Goal: Task Accomplishment & Management: Manage account settings

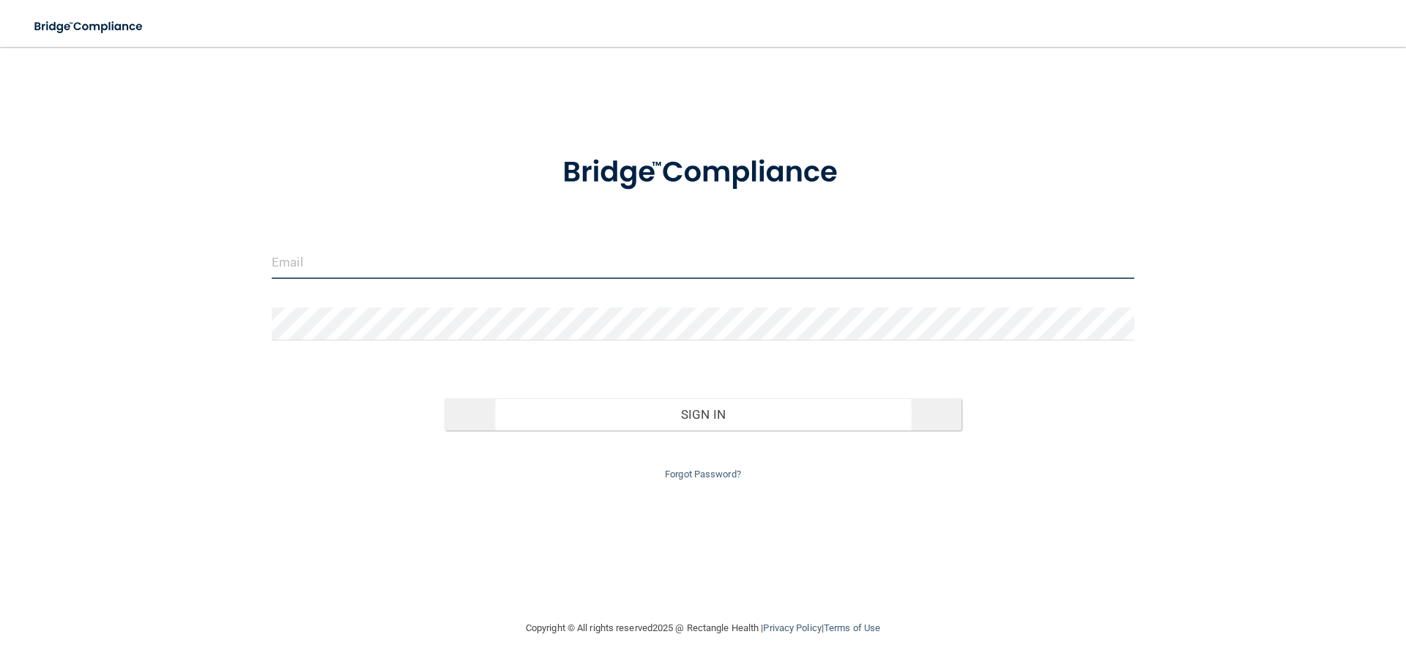
type input "[EMAIL_ADDRESS][DOMAIN_NAME]"
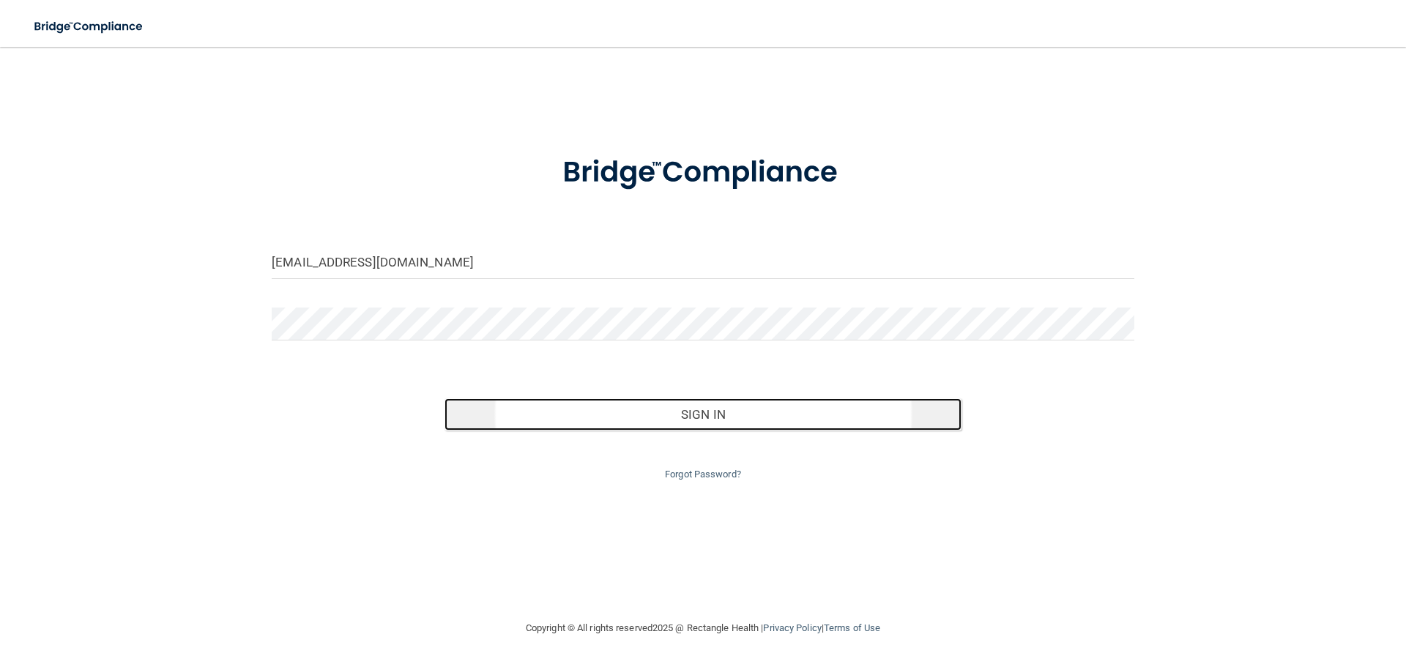
click at [674, 417] on button "Sign In" at bounding box center [703, 414] width 518 height 32
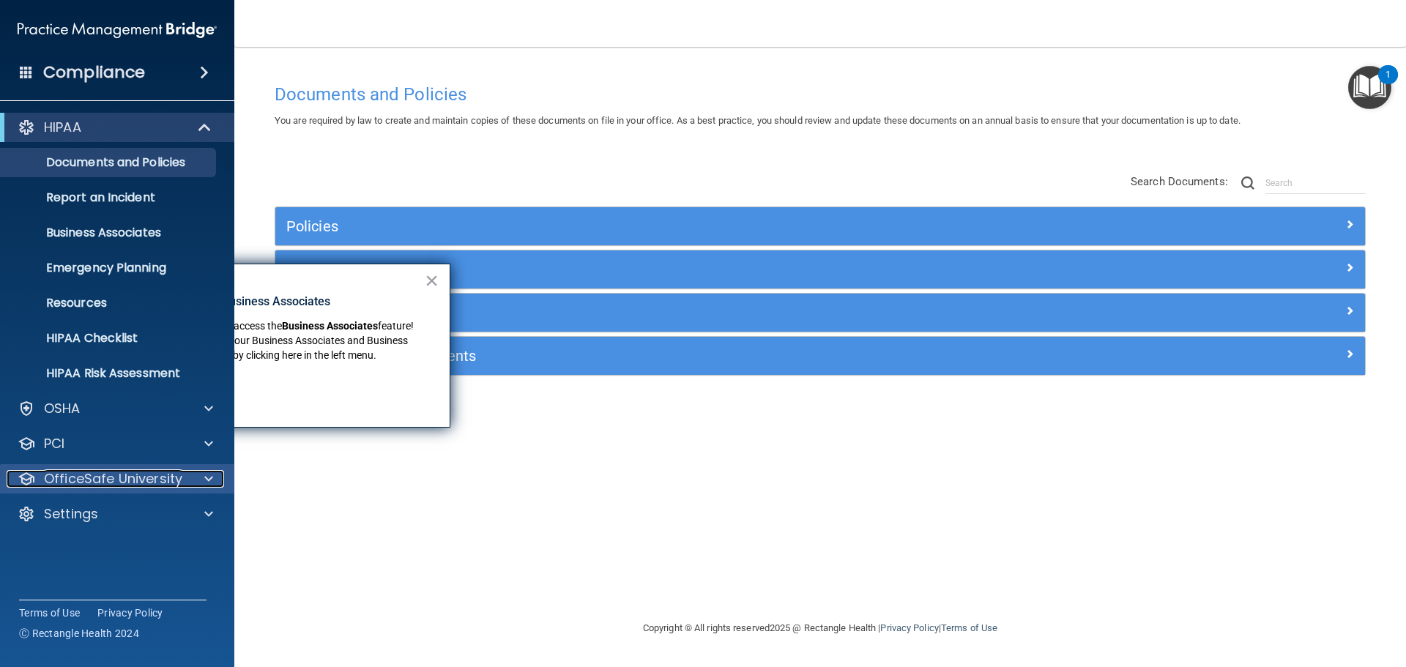
click at [116, 481] on p "OfficeSafe University" at bounding box center [113, 479] width 138 height 18
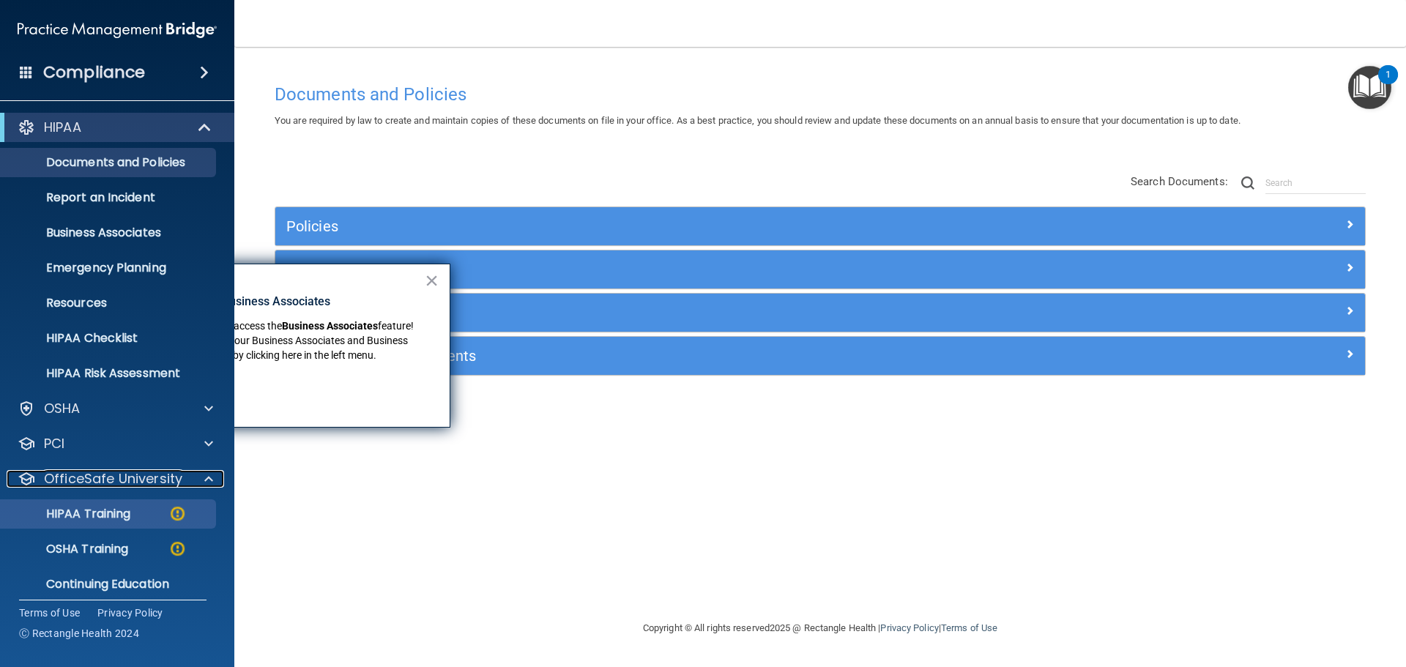
scroll to position [46, 0]
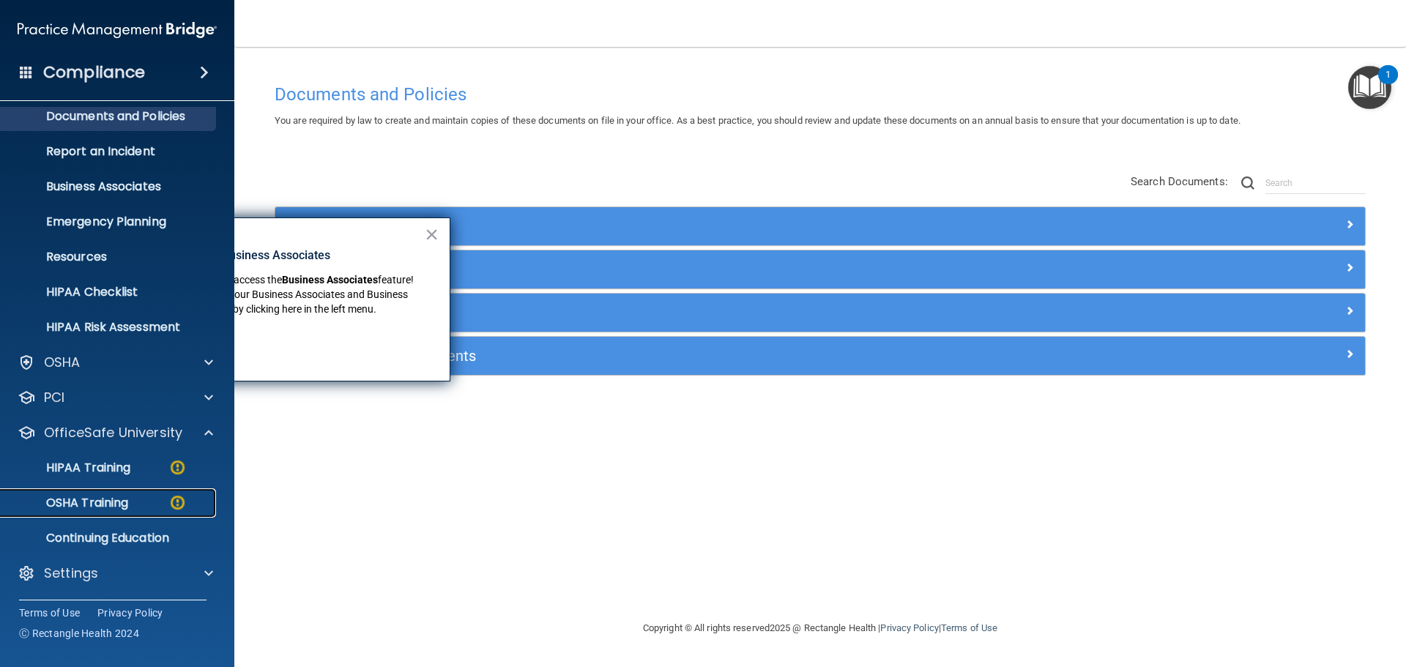
click at [116, 496] on p "OSHA Training" at bounding box center [69, 503] width 119 height 15
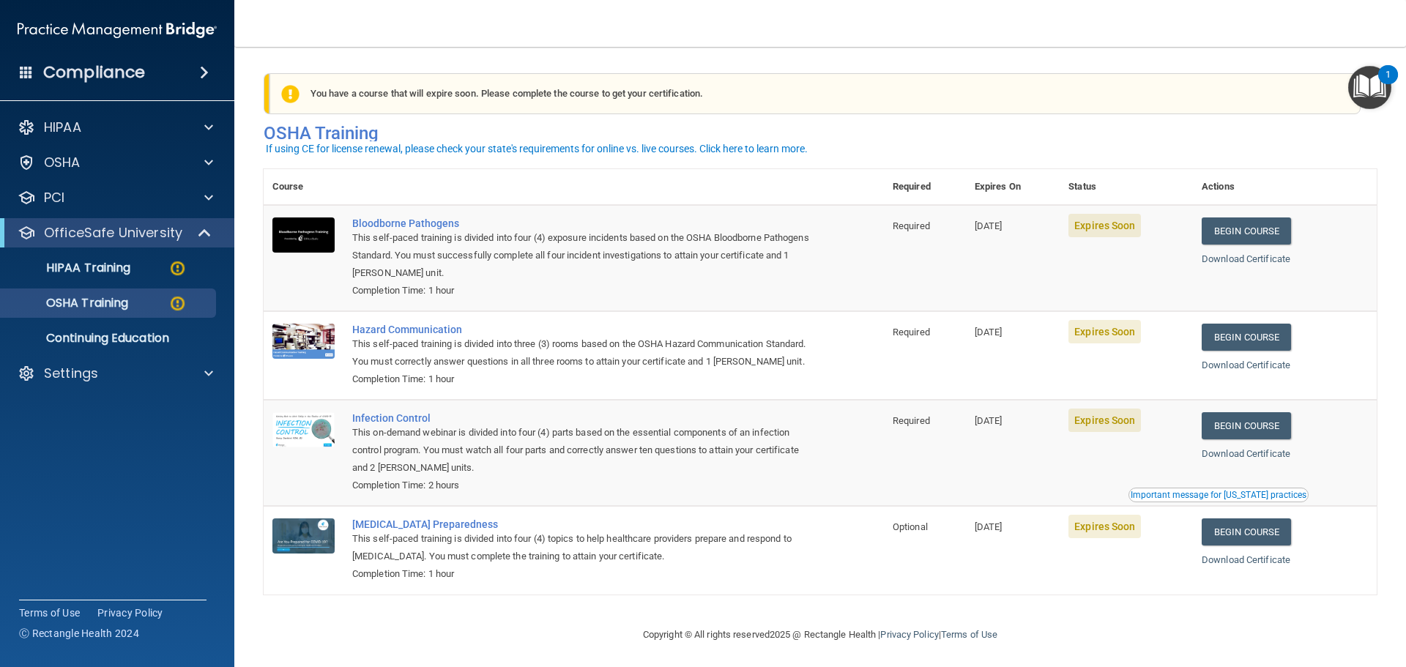
scroll to position [24, 0]
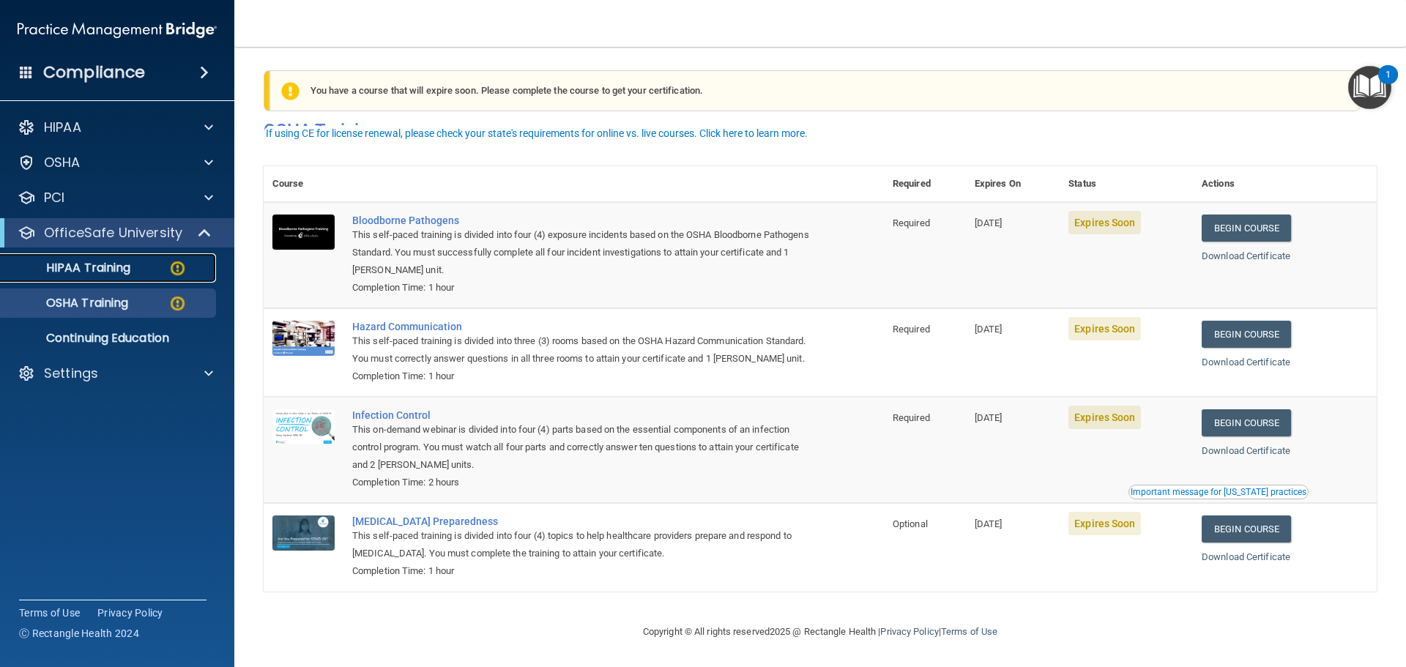
click at [125, 271] on p "HIPAA Training" at bounding box center [70, 268] width 121 height 15
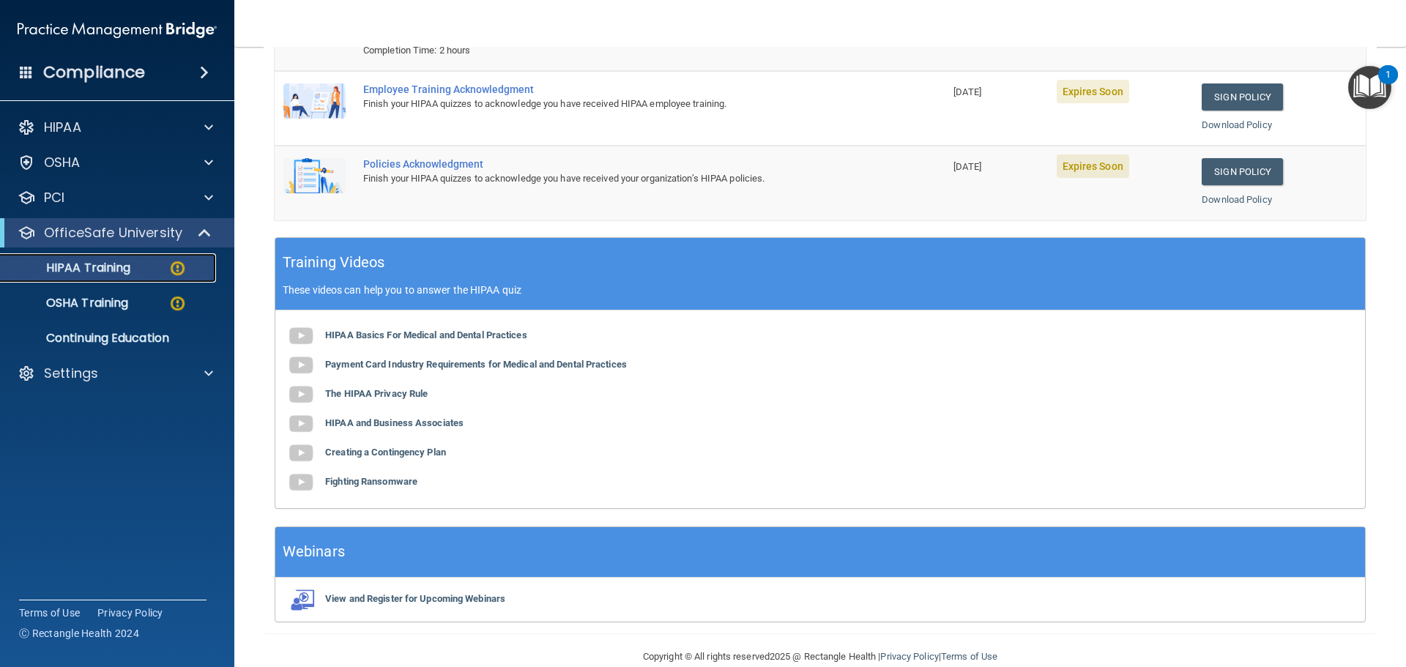
scroll to position [319, 0]
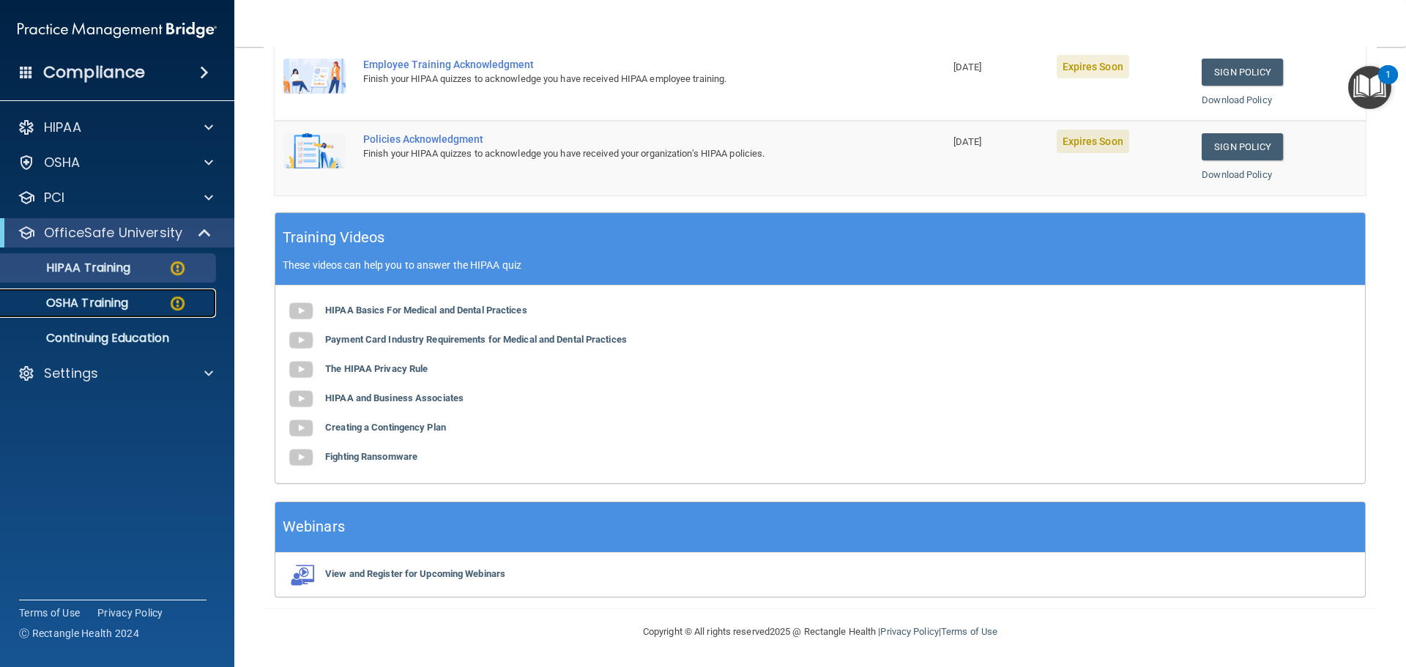
click at [99, 305] on p "OSHA Training" at bounding box center [69, 303] width 119 height 15
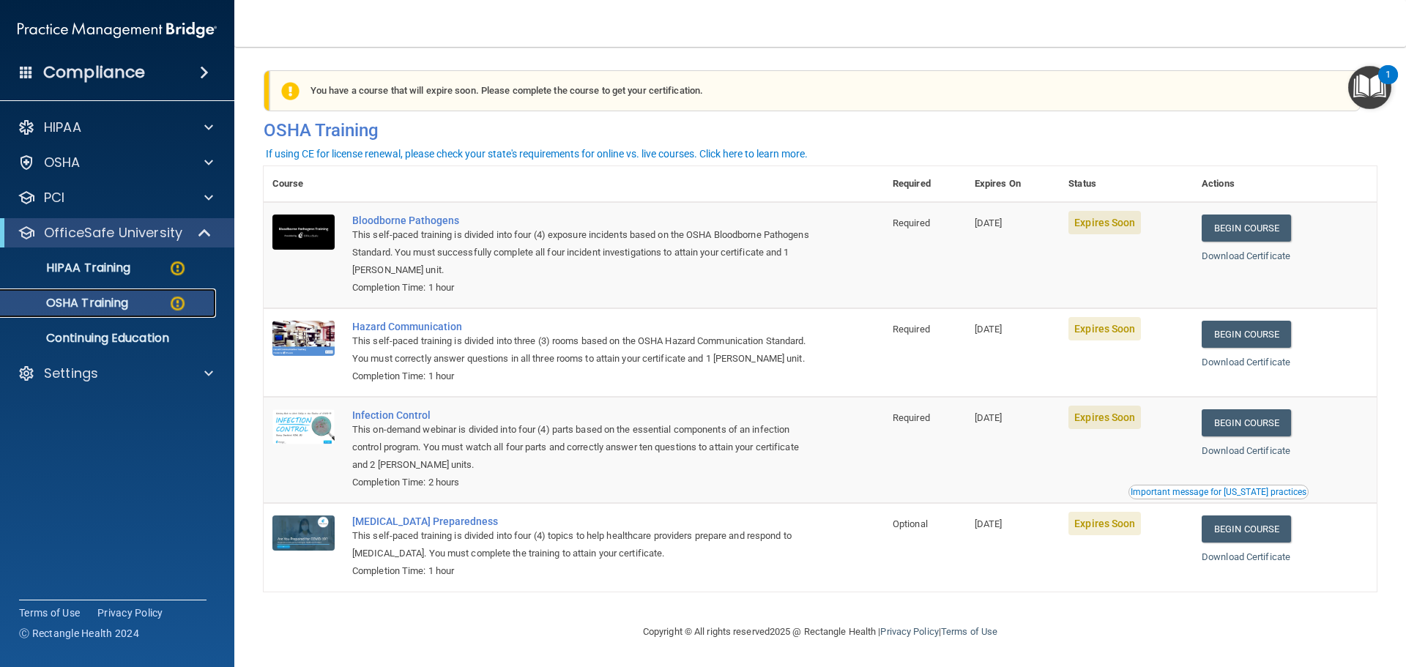
scroll to position [24, 0]
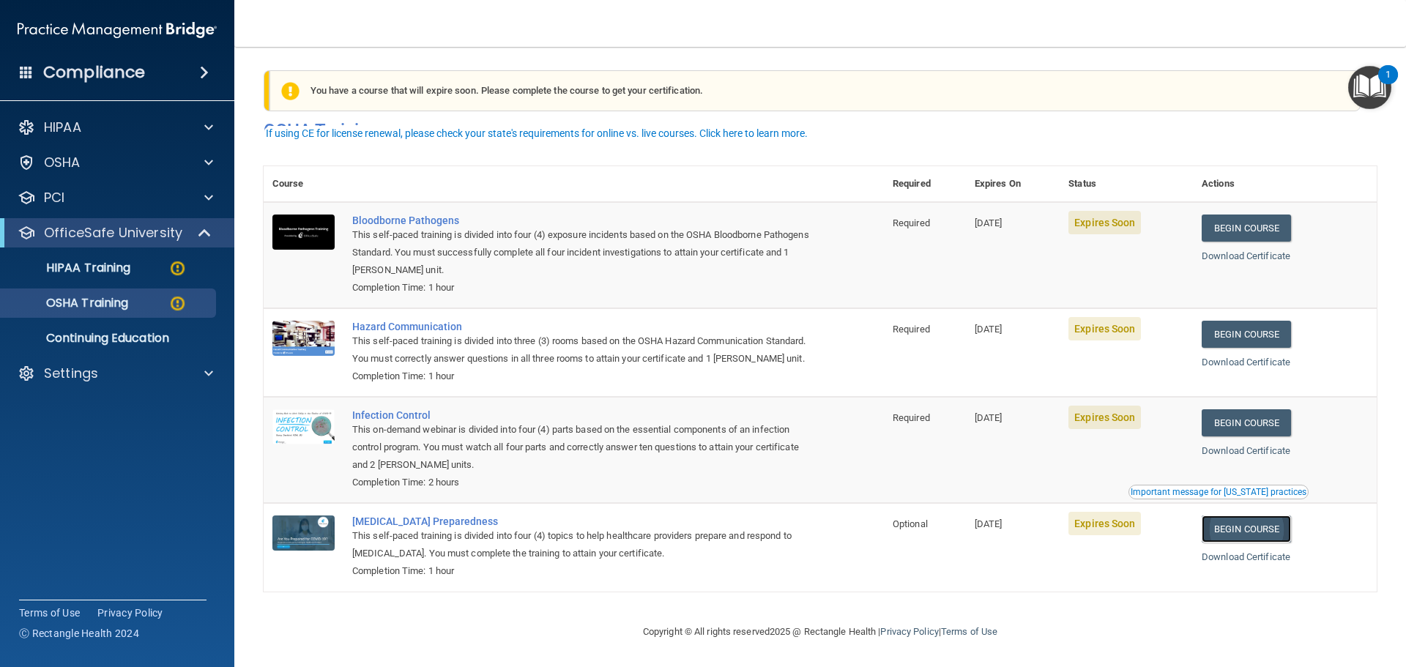
click at [1224, 531] on link "Begin Course" at bounding box center [1246, 528] width 89 height 27
click at [1252, 524] on link "Begin Course" at bounding box center [1246, 528] width 89 height 27
click at [1238, 425] on link "Begin Course" at bounding box center [1246, 422] width 89 height 27
click at [1237, 324] on link "Begin Course" at bounding box center [1246, 334] width 89 height 27
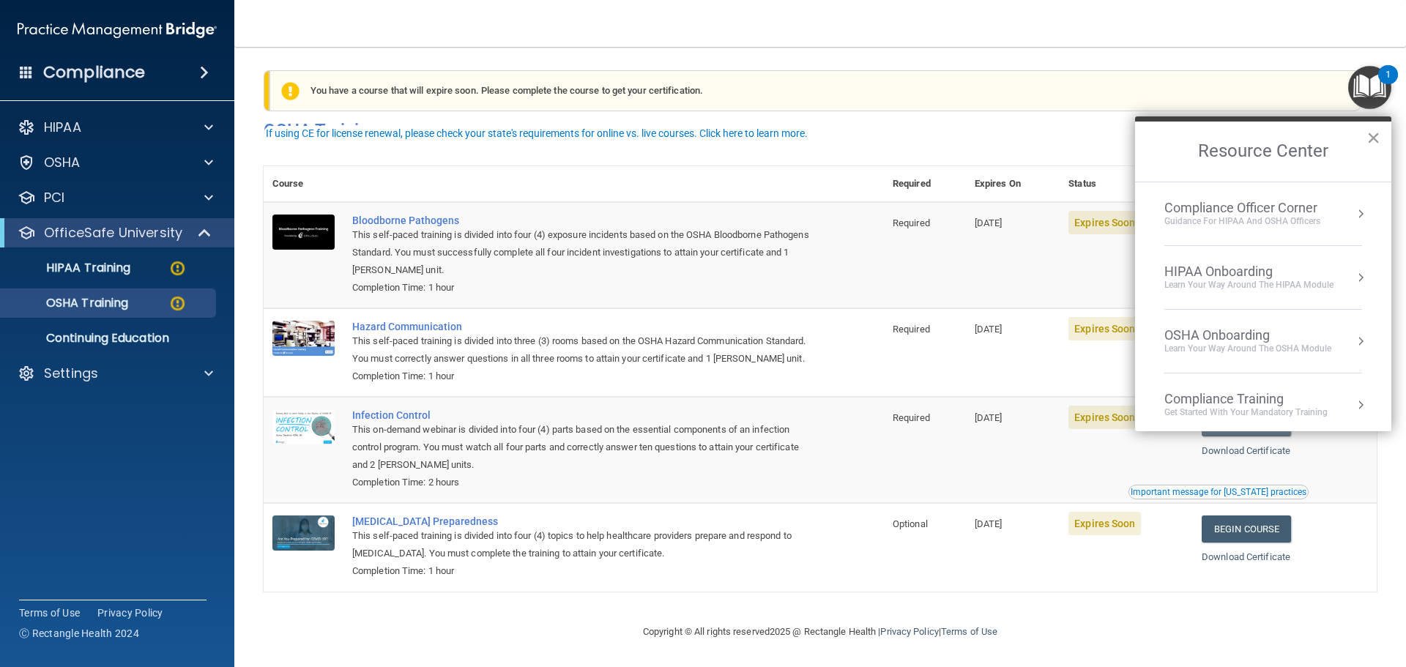
click at [1373, 133] on button "×" at bounding box center [1373, 137] width 14 height 23
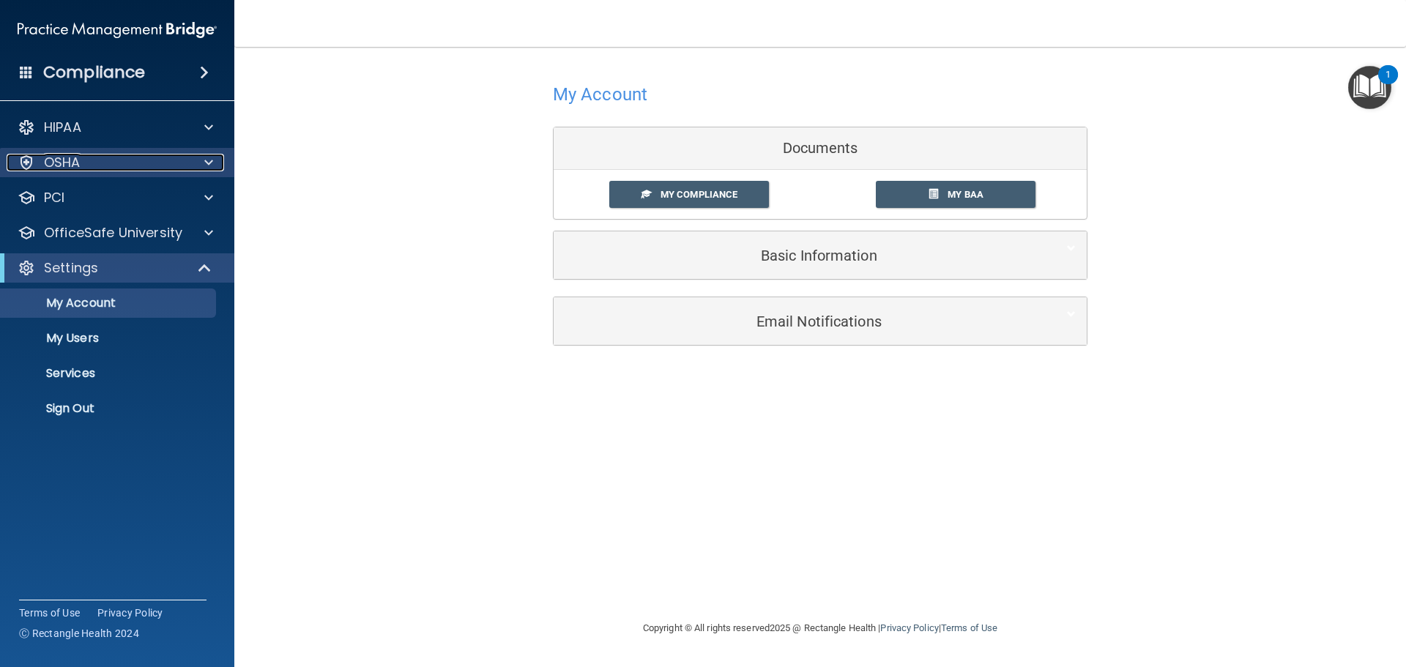
click at [66, 167] on p "OSHA" at bounding box center [62, 163] width 37 height 18
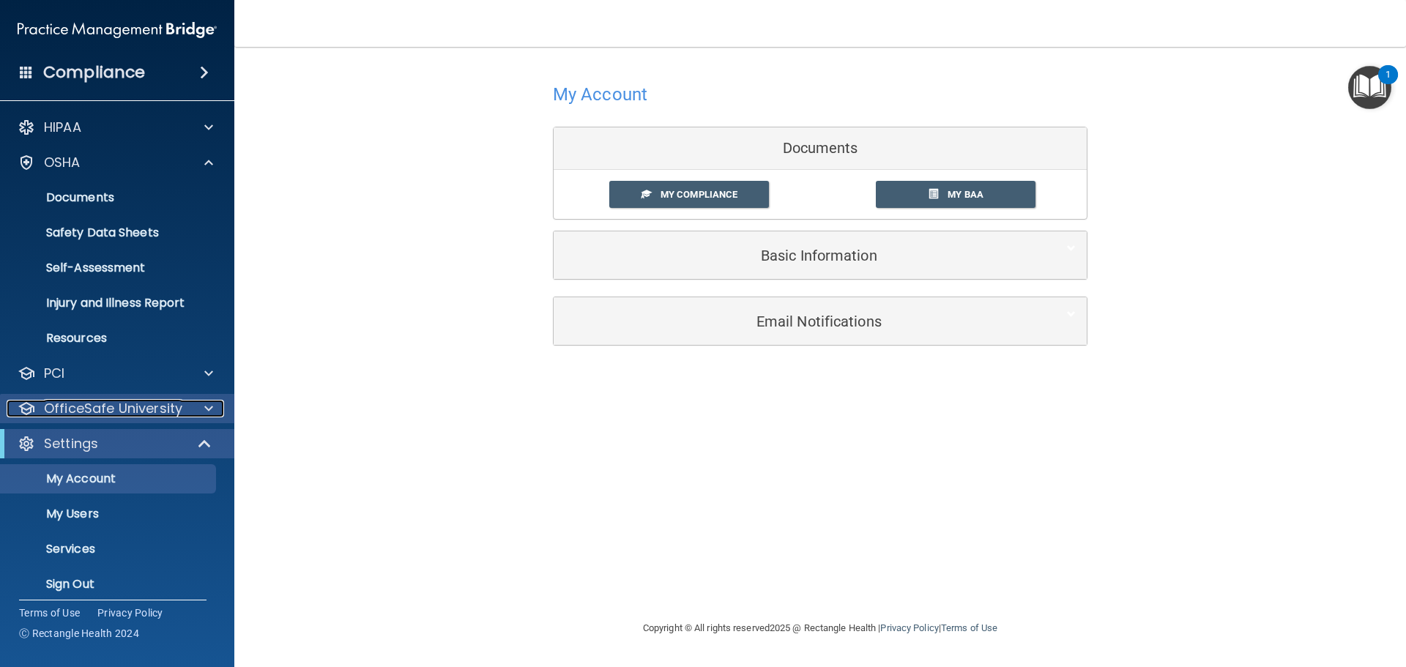
click at [100, 403] on p "OfficeSafe University" at bounding box center [113, 409] width 138 height 18
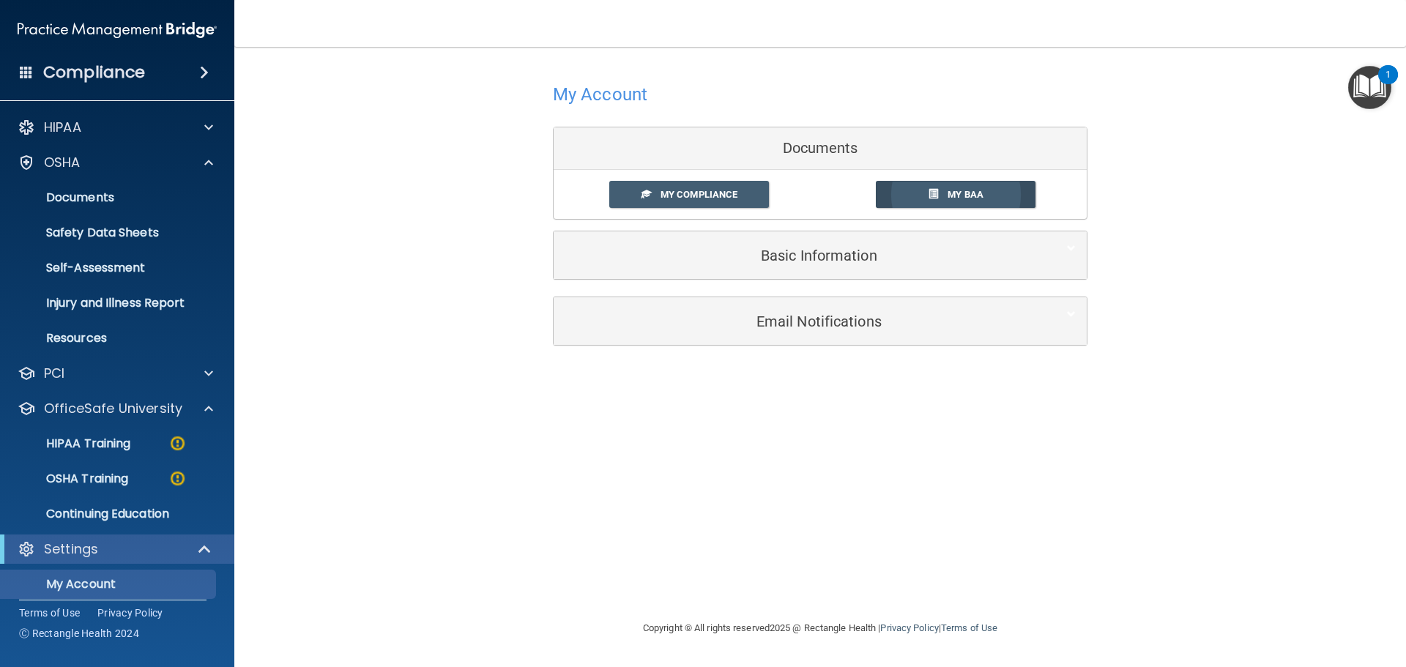
click at [953, 194] on span "My BAA" at bounding box center [965, 194] width 36 height 11
click at [703, 195] on span "My Compliance" at bounding box center [698, 194] width 77 height 11
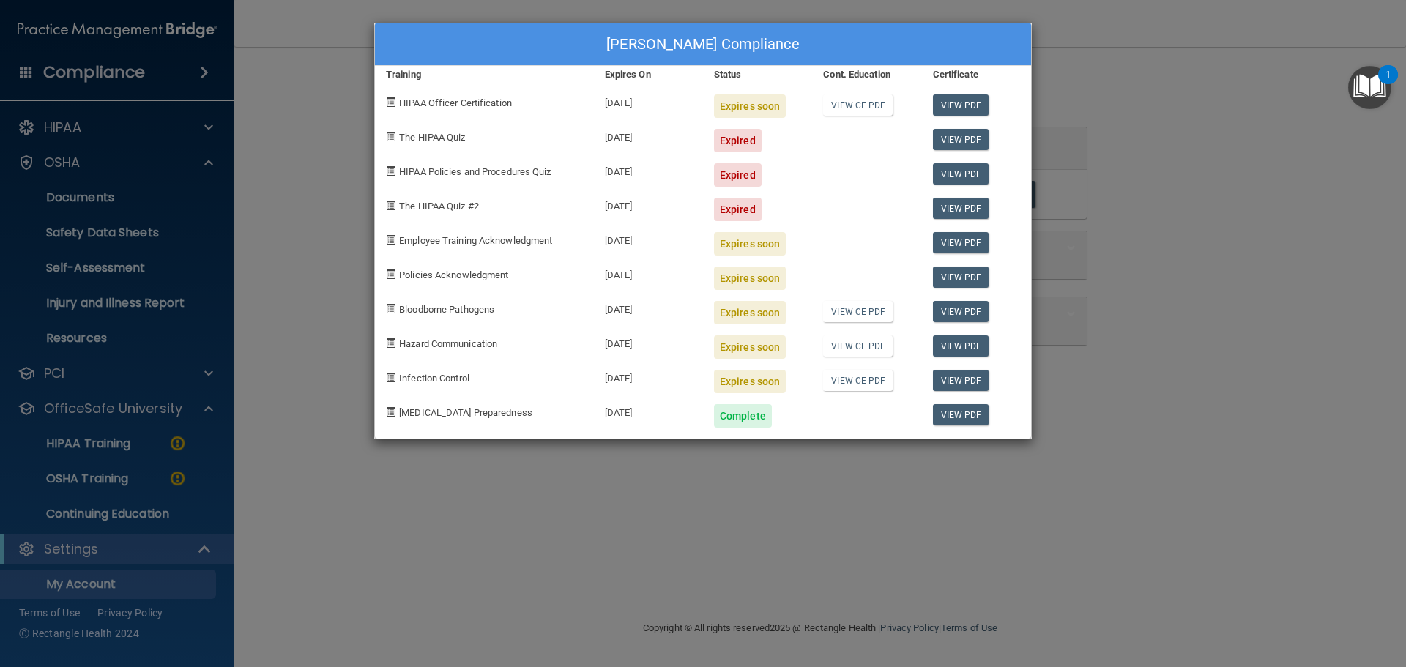
click at [696, 474] on div "[PERSON_NAME] Compliance Training Expires On Status Cont. Education Certificate…" at bounding box center [703, 333] width 1406 height 667
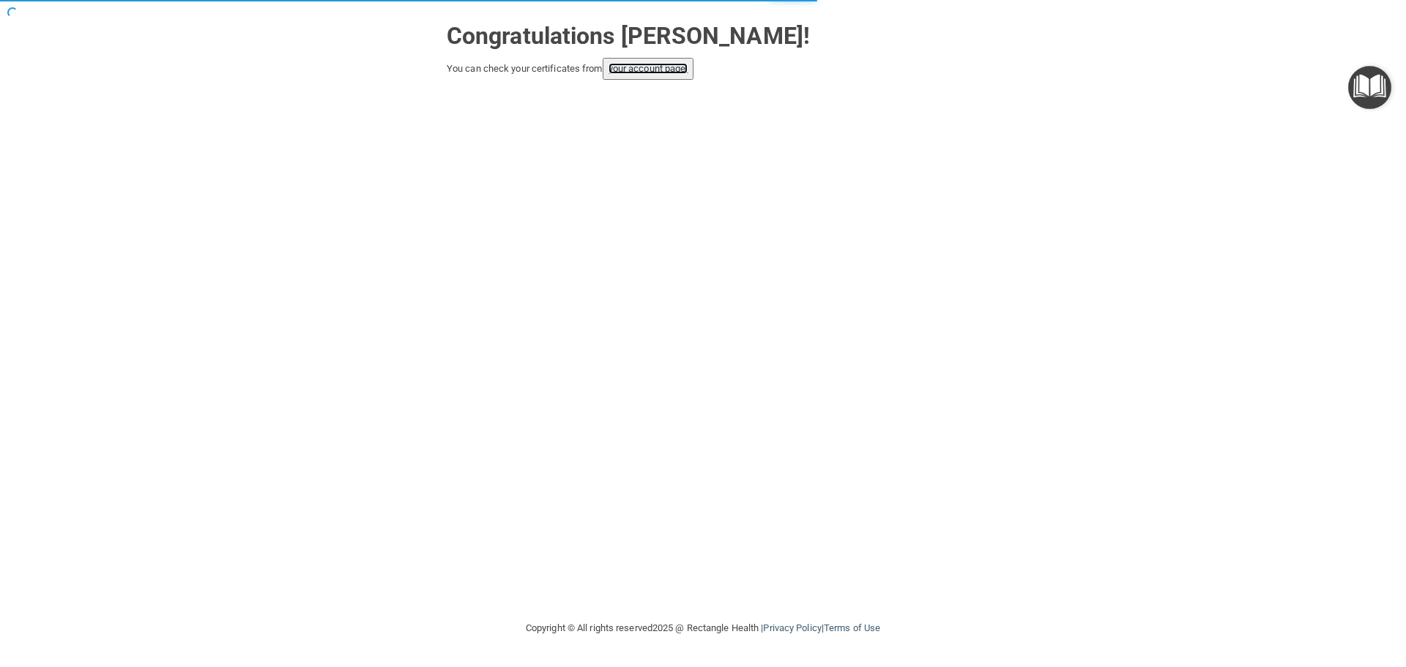
click at [630, 67] on link "your account page!" at bounding box center [648, 68] width 80 height 11
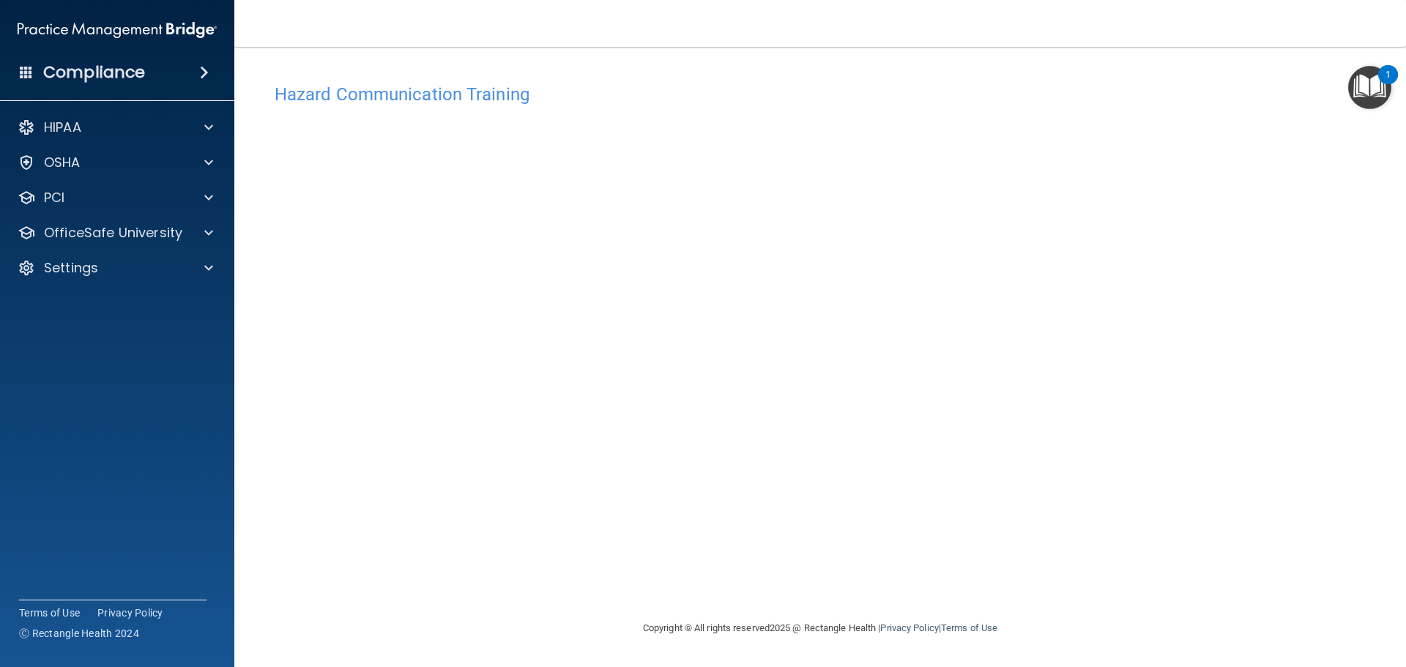
click at [1378, 86] on img "Open Resource Center, 1 new notification" at bounding box center [1369, 87] width 43 height 43
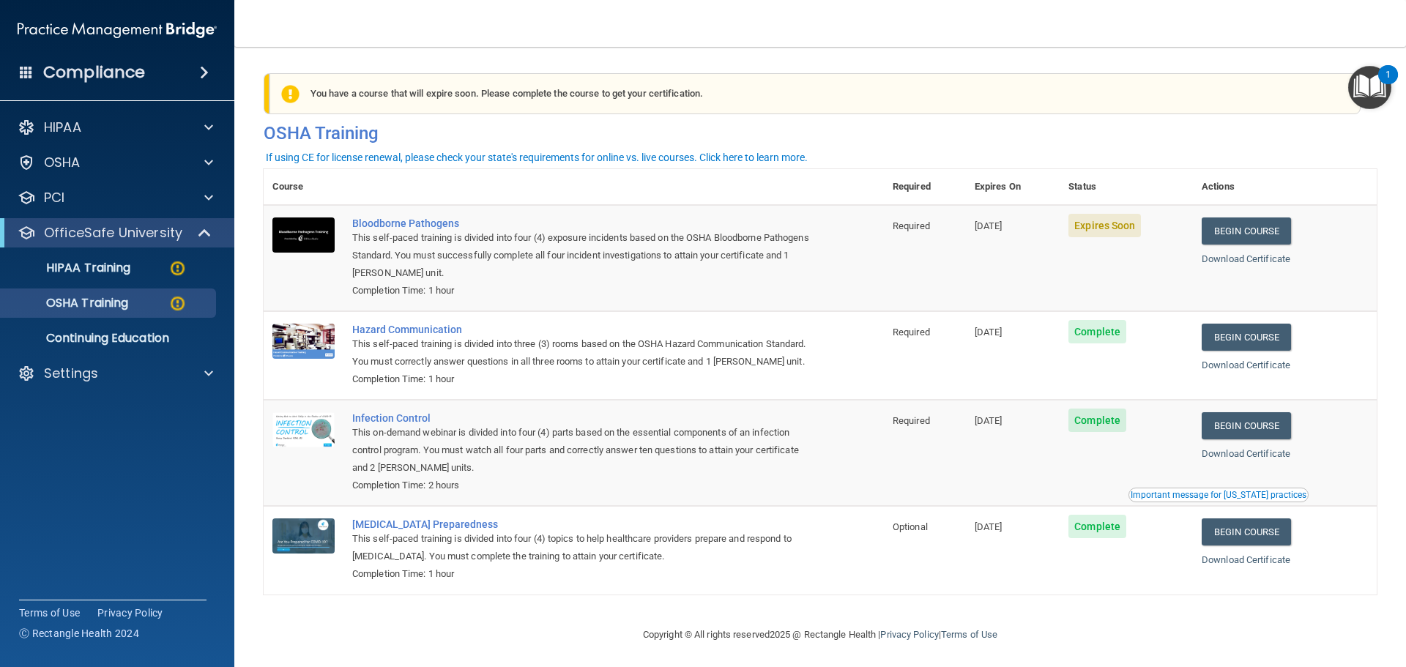
click at [1253, 214] on td "Begin Course Download Certificate" at bounding box center [1285, 258] width 184 height 106
click at [1259, 228] on link "Begin Course" at bounding box center [1246, 230] width 89 height 27
click at [1217, 221] on link "Begin Course" at bounding box center [1246, 230] width 89 height 27
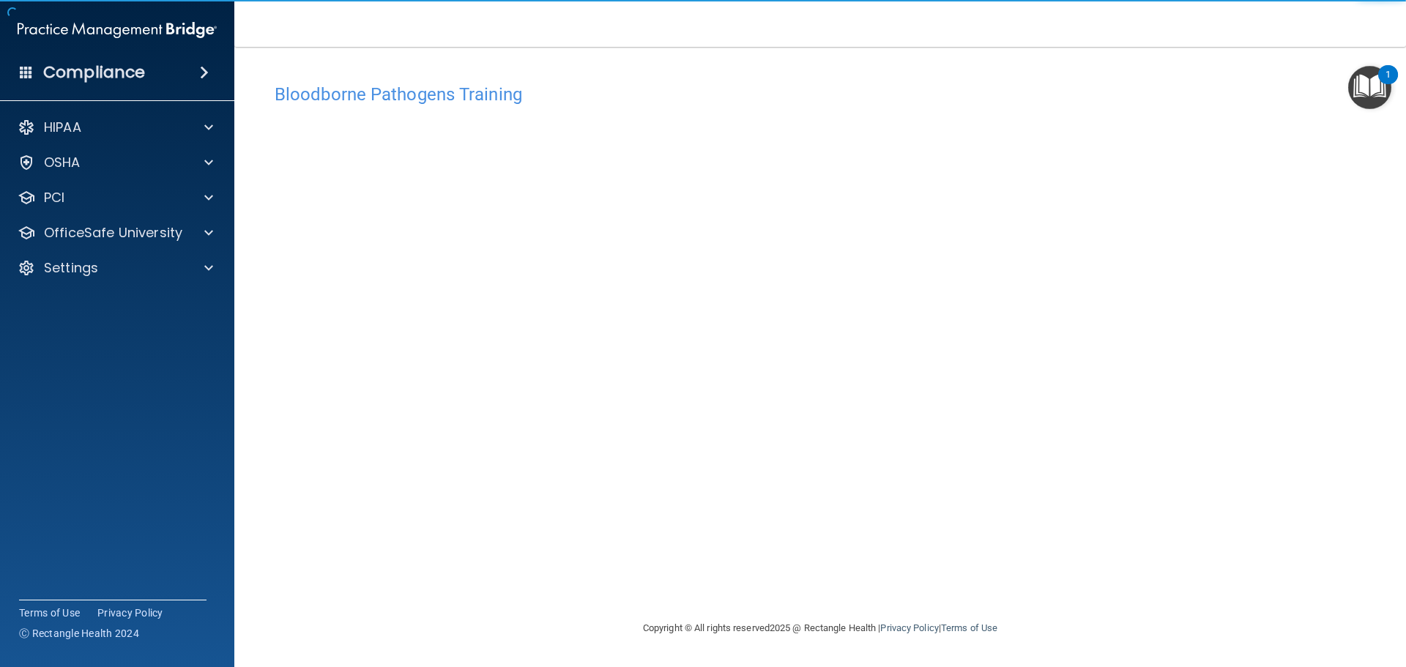
click at [1245, 100] on h4 "Bloodborne Pathogens Training" at bounding box center [820, 94] width 1091 height 19
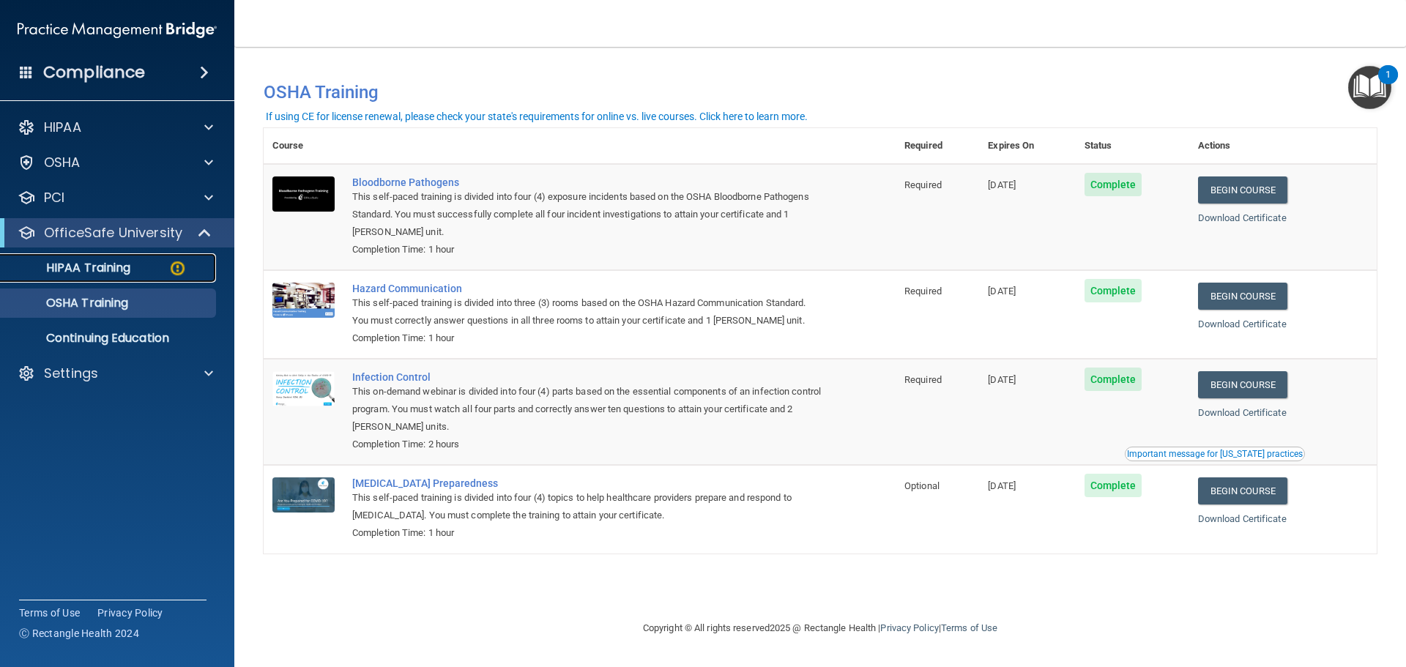
click at [177, 267] on img at bounding box center [177, 268] width 18 height 18
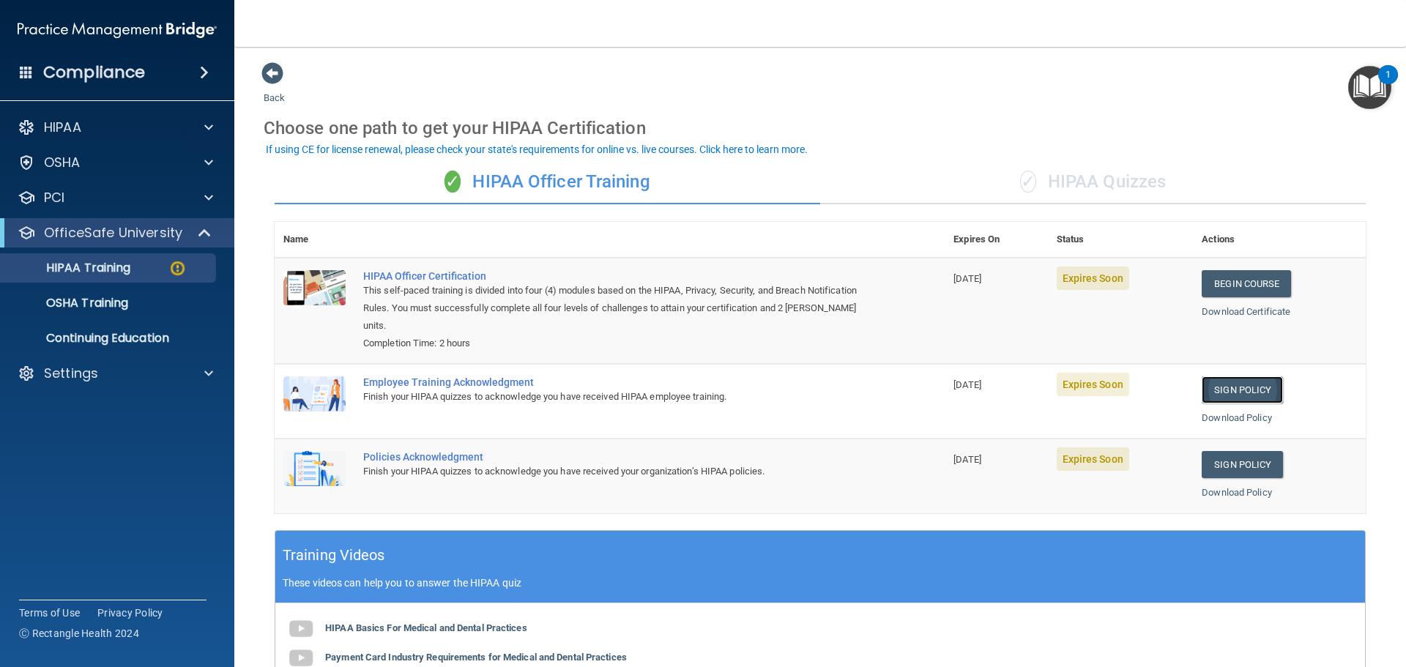
click at [1240, 392] on link "Sign Policy" at bounding box center [1242, 389] width 81 height 27
click at [1215, 450] on td "Sign Policy Sign Policy Download Policy" at bounding box center [1279, 476] width 173 height 74
click at [1224, 459] on link "Sign Policy" at bounding box center [1242, 464] width 81 height 27
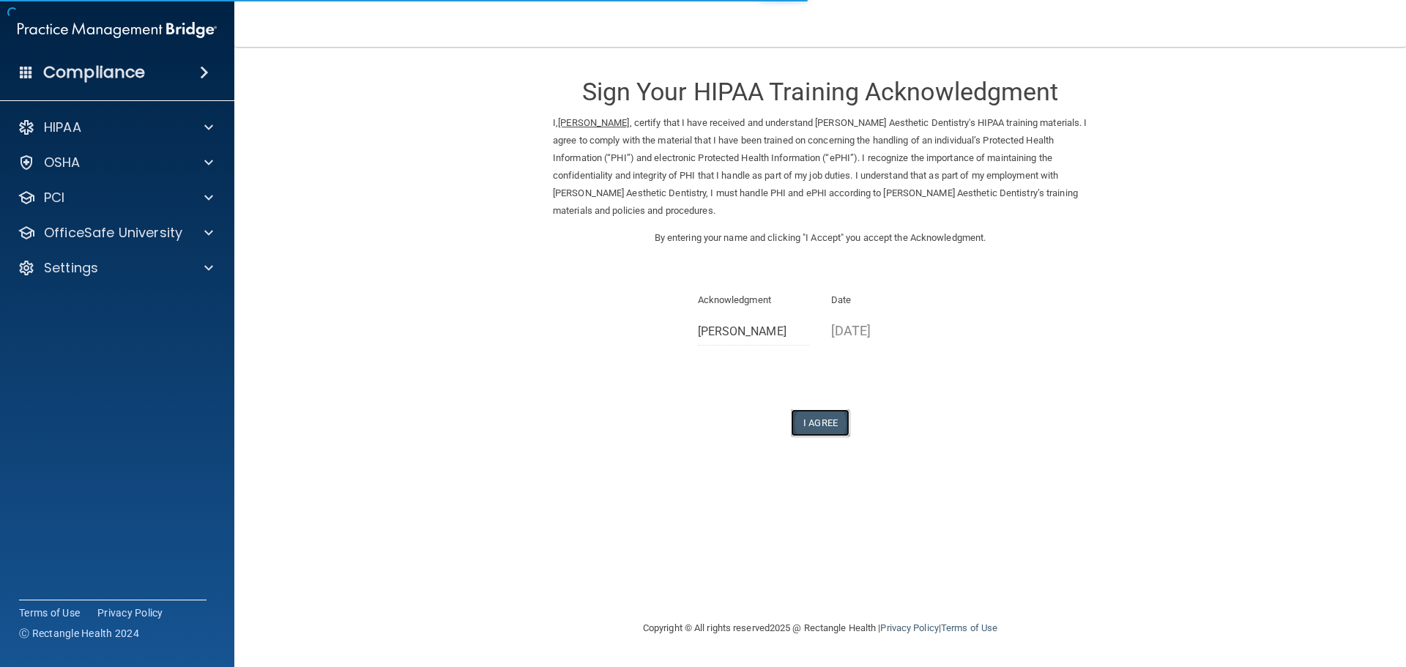
click at [818, 422] on button "I Agree" at bounding box center [820, 422] width 59 height 27
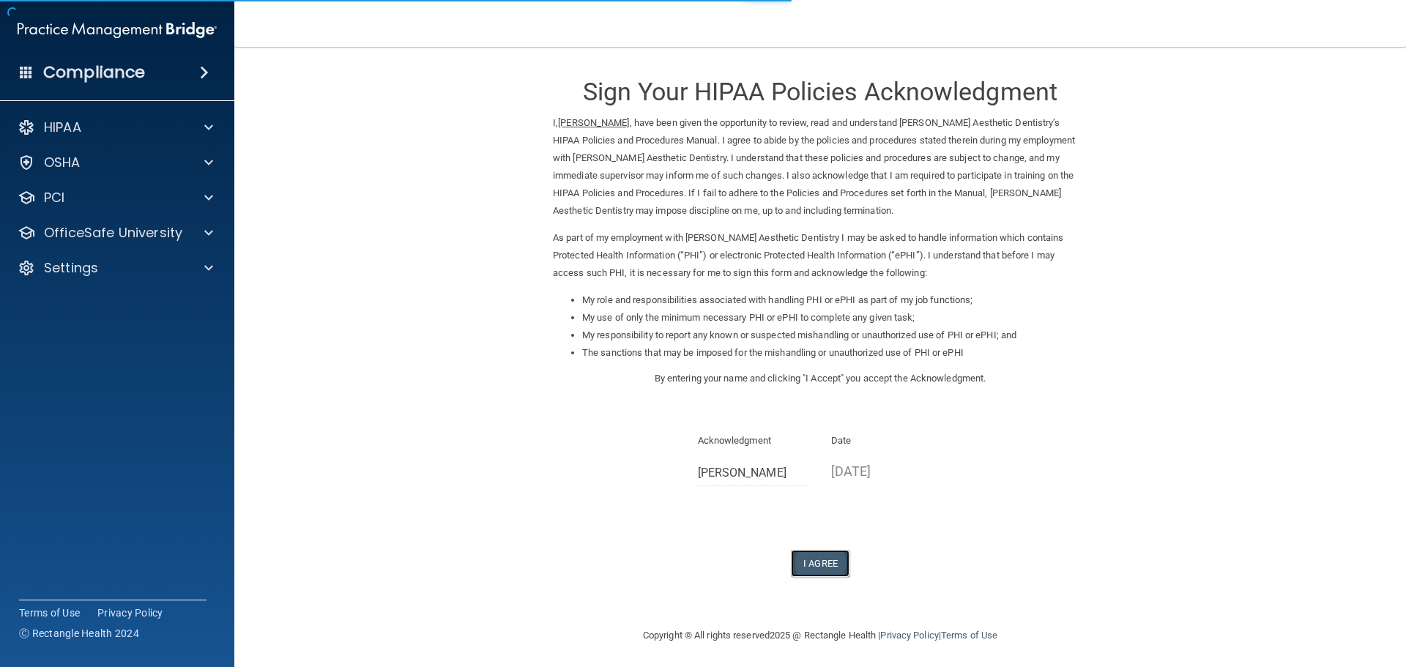
click at [822, 562] on button "I Agree" at bounding box center [820, 563] width 59 height 27
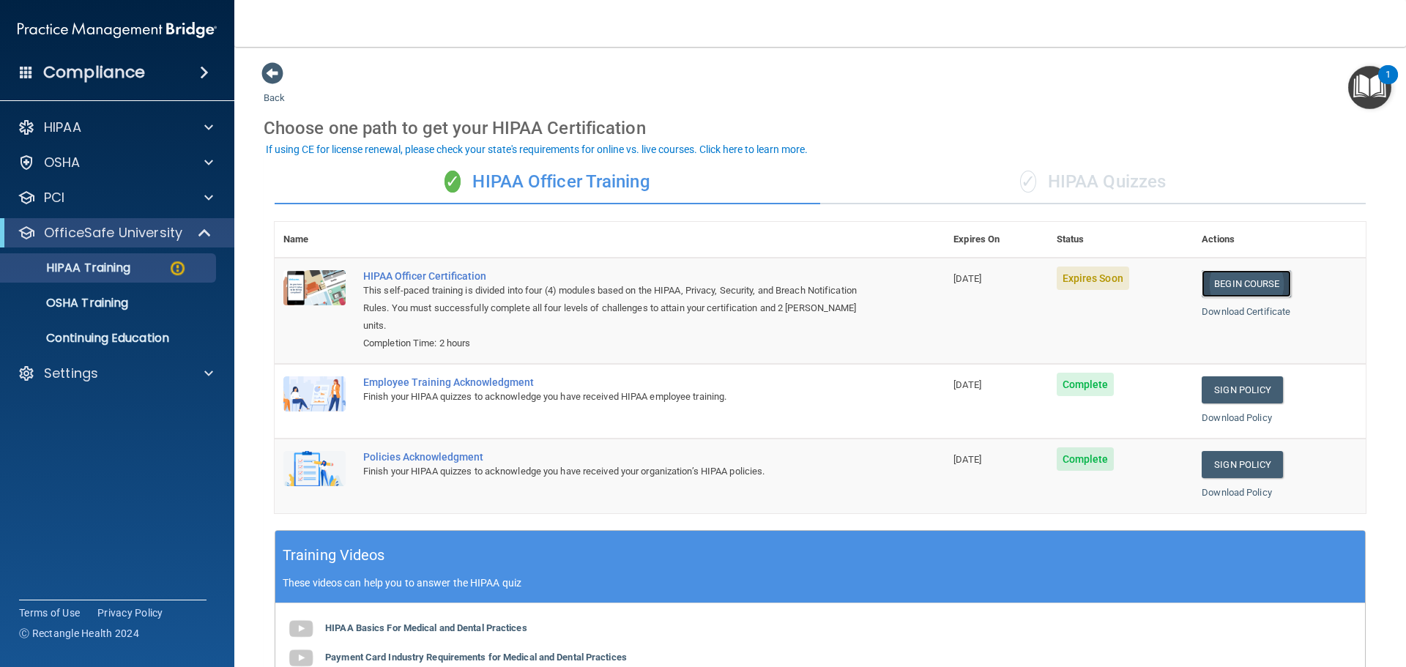
click at [1267, 286] on link "Begin Course" at bounding box center [1246, 283] width 89 height 27
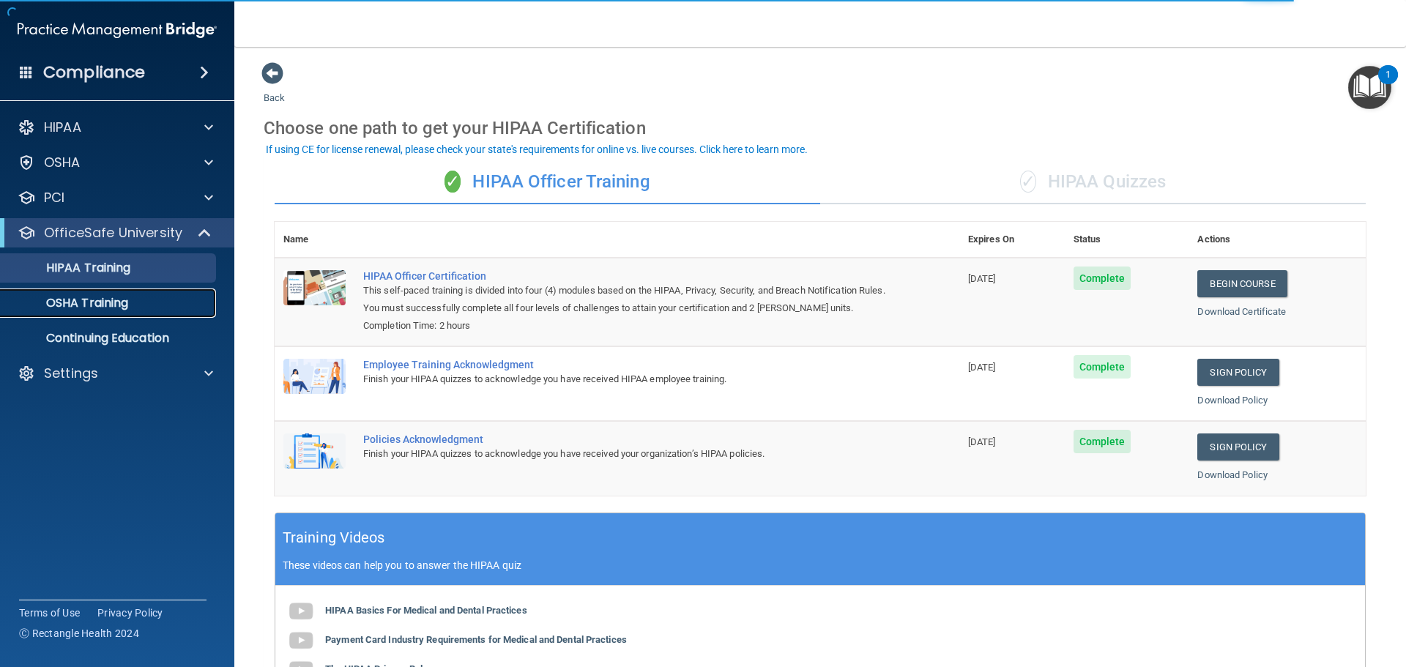
click at [53, 308] on p "OSHA Training" at bounding box center [69, 303] width 119 height 15
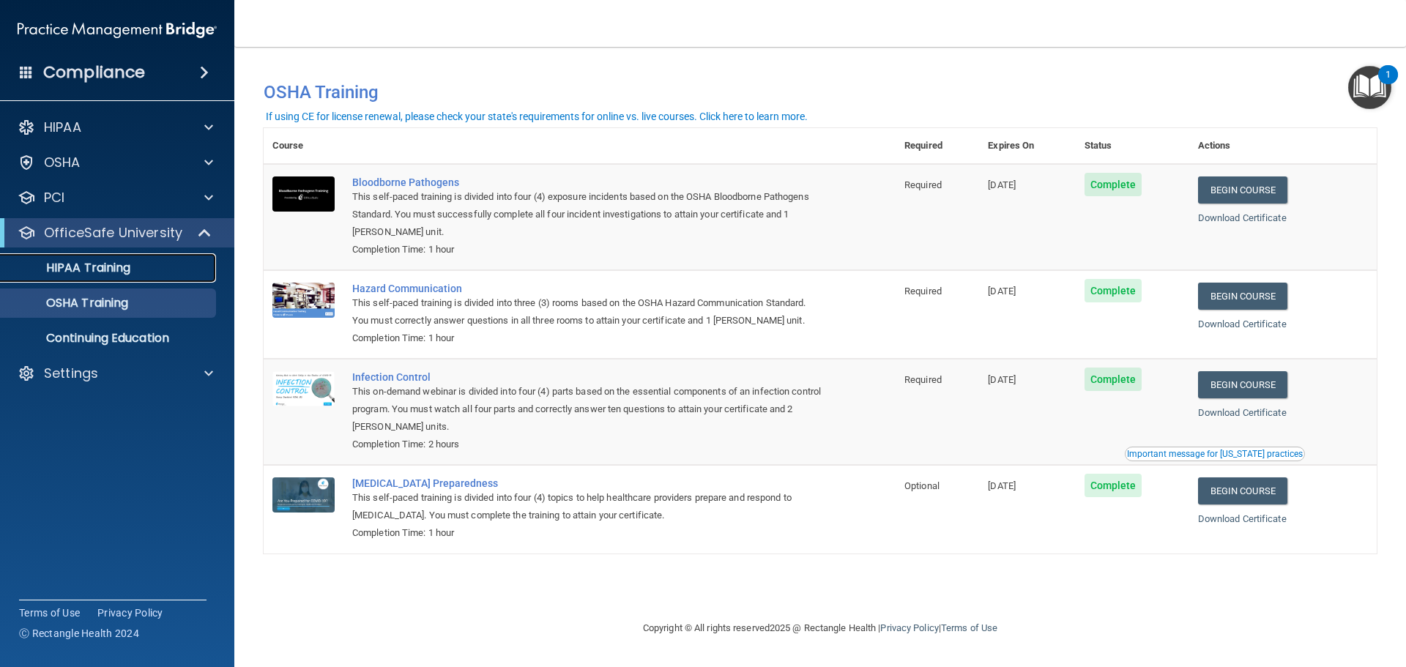
click at [70, 270] on p "HIPAA Training" at bounding box center [70, 268] width 121 height 15
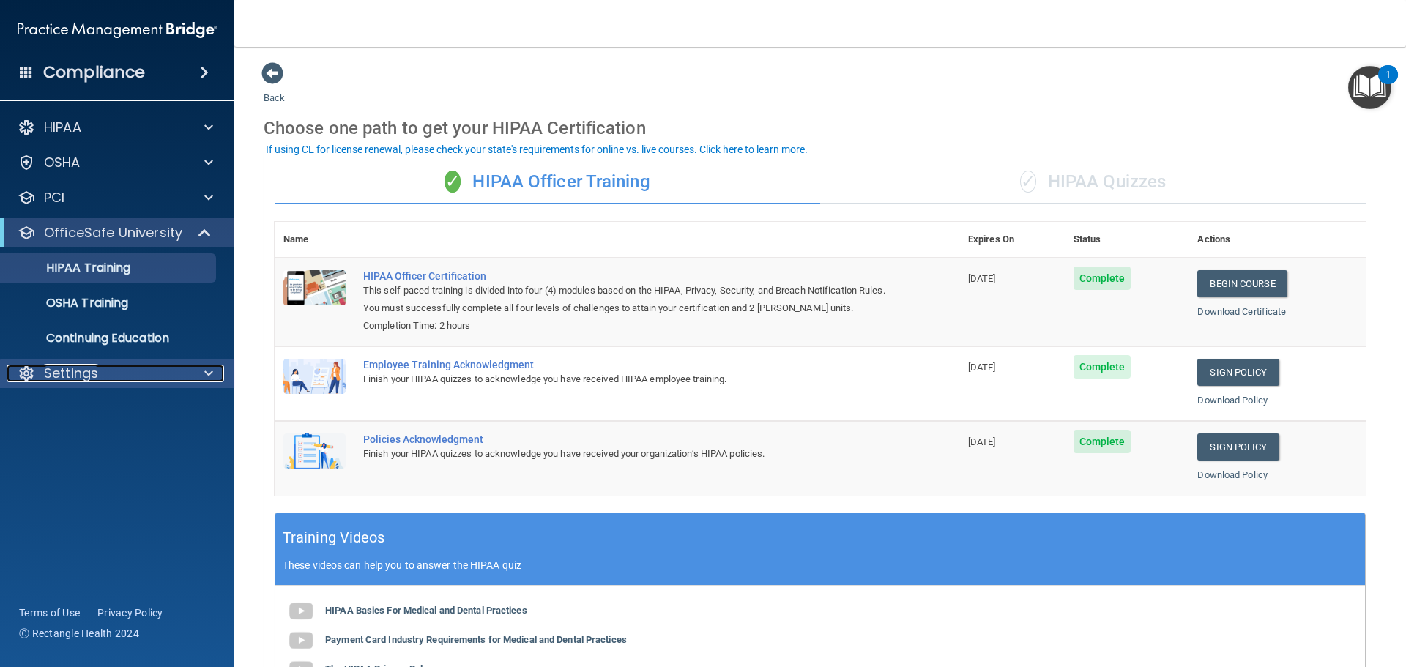
click at [62, 369] on p "Settings" at bounding box center [71, 374] width 54 height 18
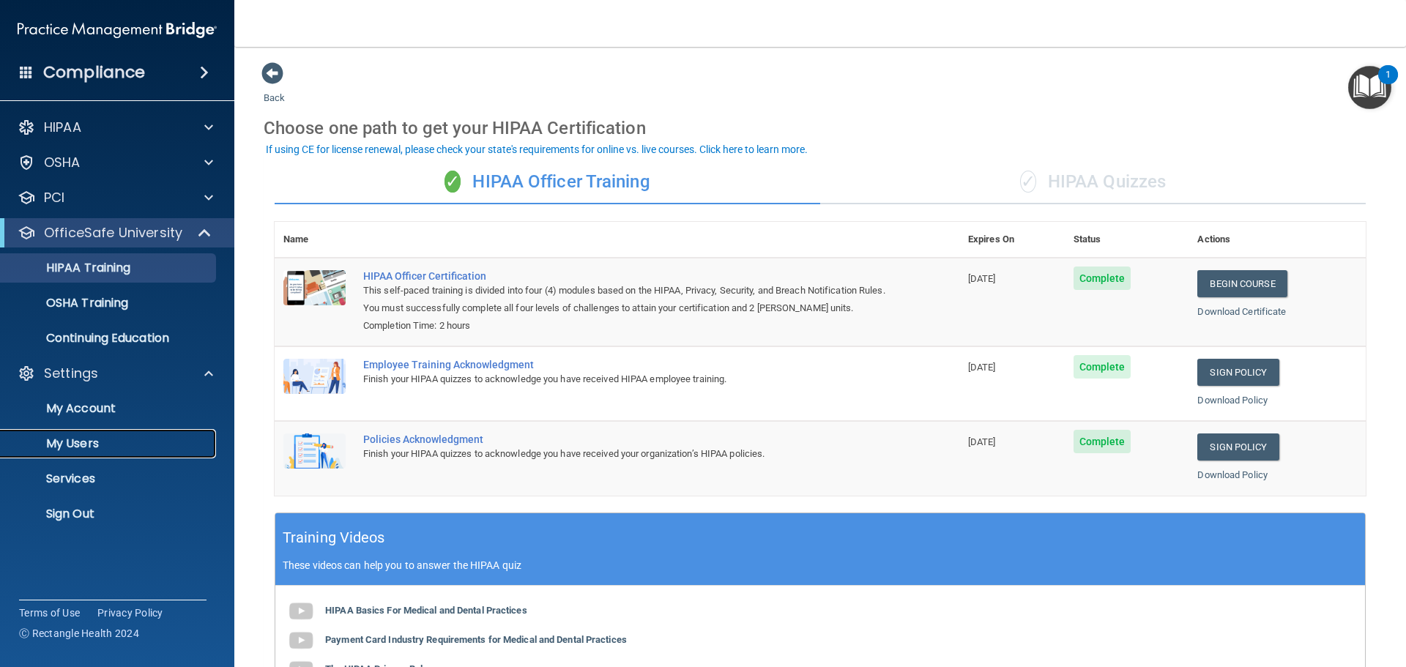
click at [62, 449] on p "My Users" at bounding box center [110, 443] width 200 height 15
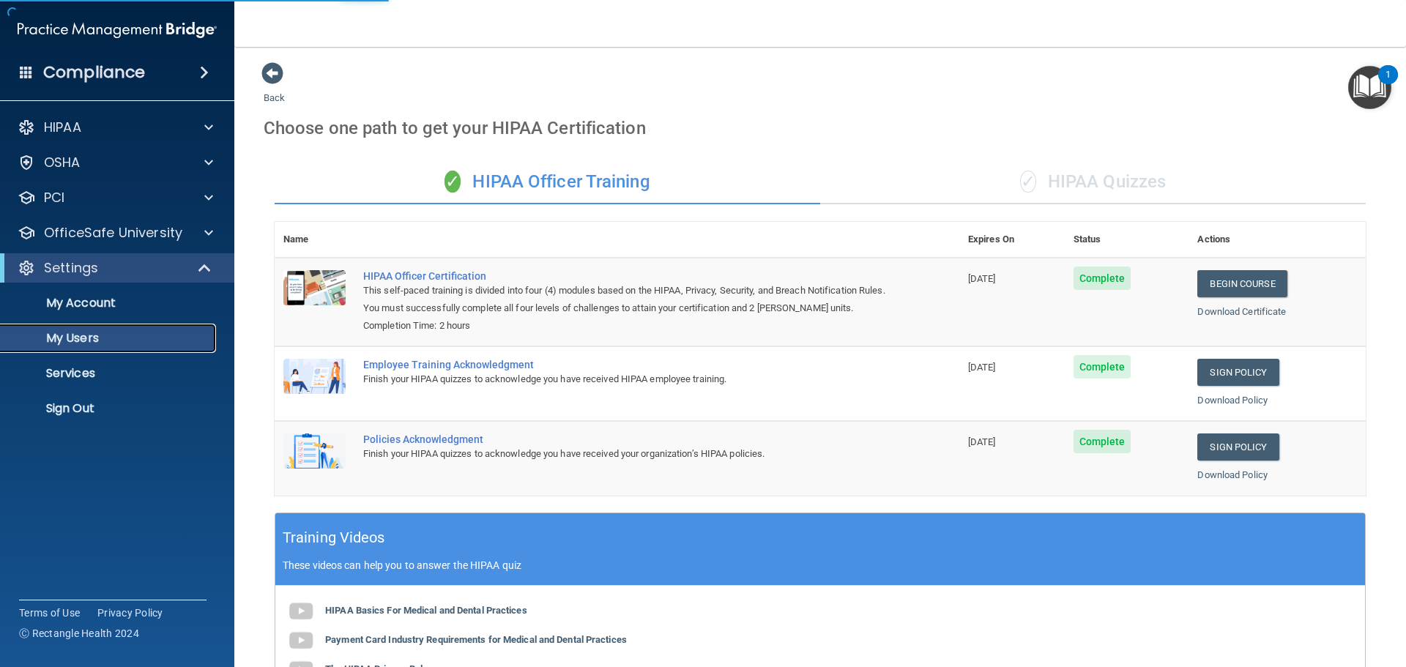
select select "20"
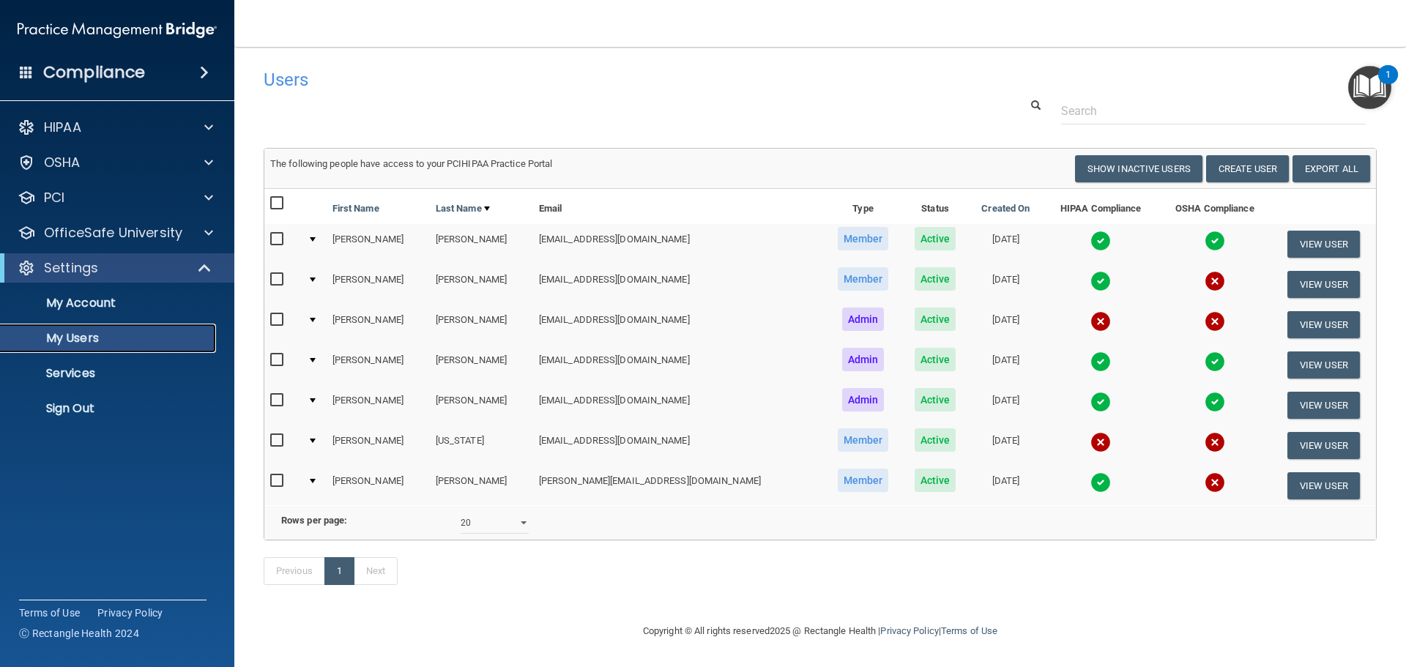
scroll to position [21, 0]
click at [1292, 311] on button "View User" at bounding box center [1323, 324] width 72 height 27
